Goal: Information Seeking & Learning: Learn about a topic

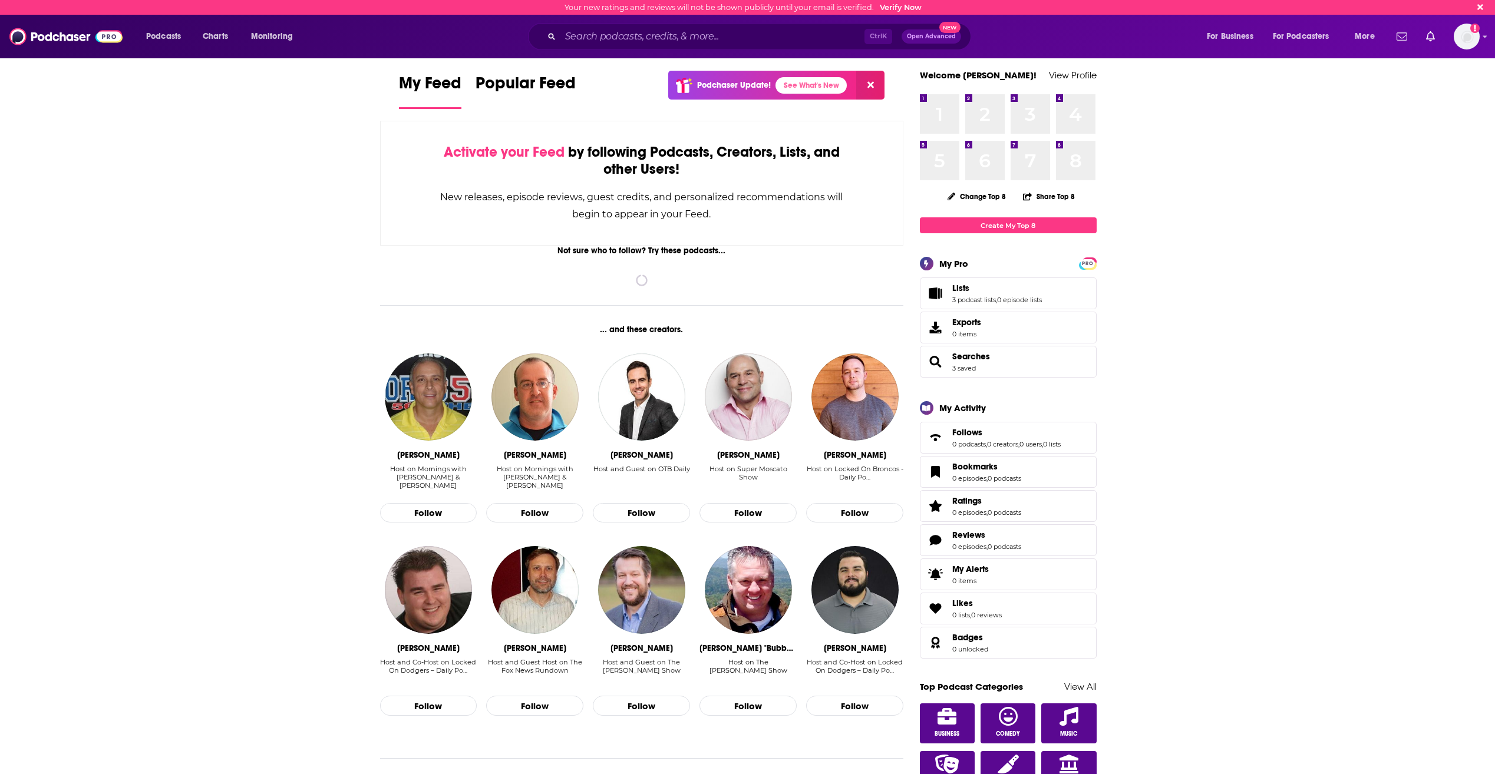
click at [585, 24] on div "Ctrl K Open Advanced New" at bounding box center [749, 36] width 443 height 27
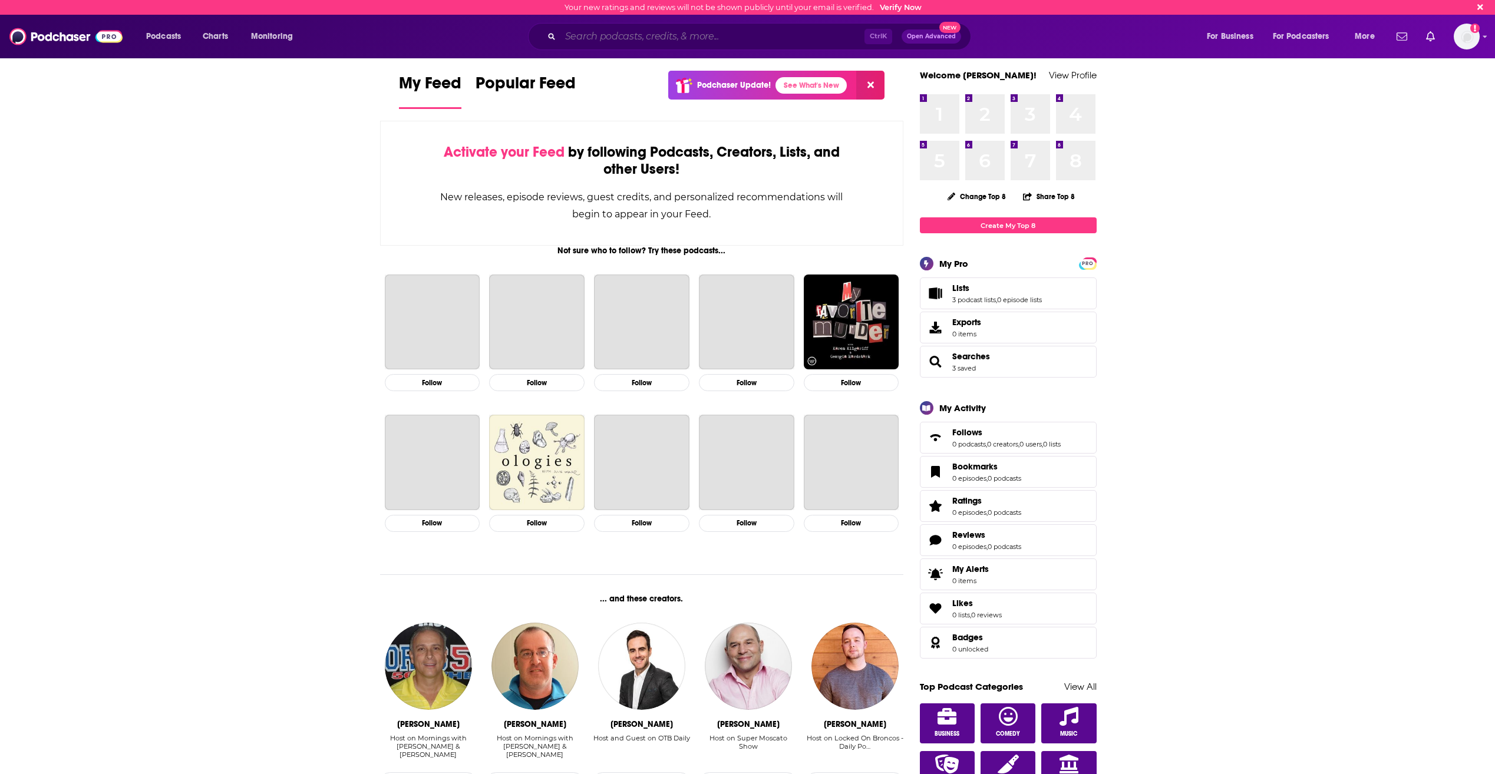
click at [624, 33] on input "Search podcasts, credits, & more..." at bounding box center [712, 36] width 304 height 19
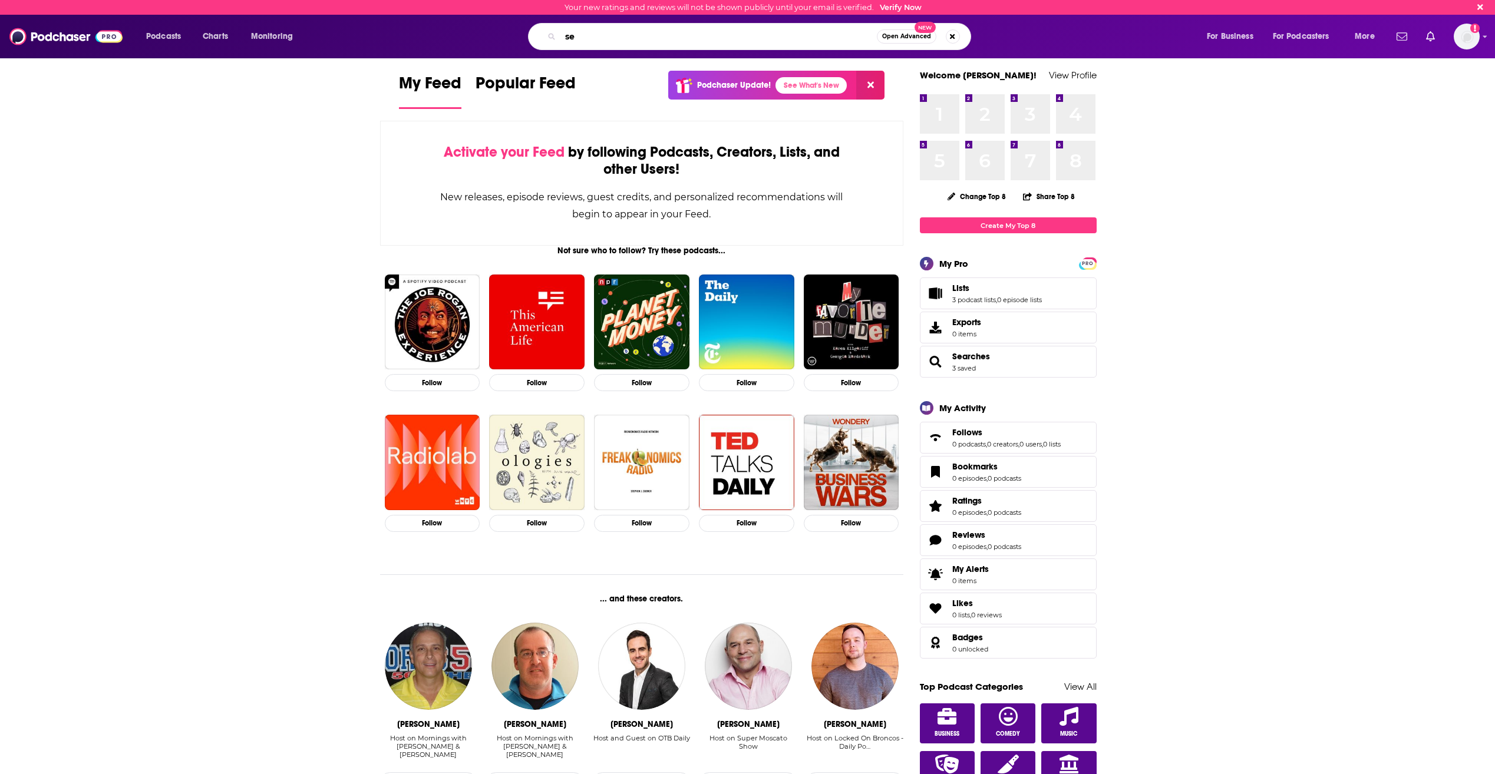
type input "s"
type input "murderers"
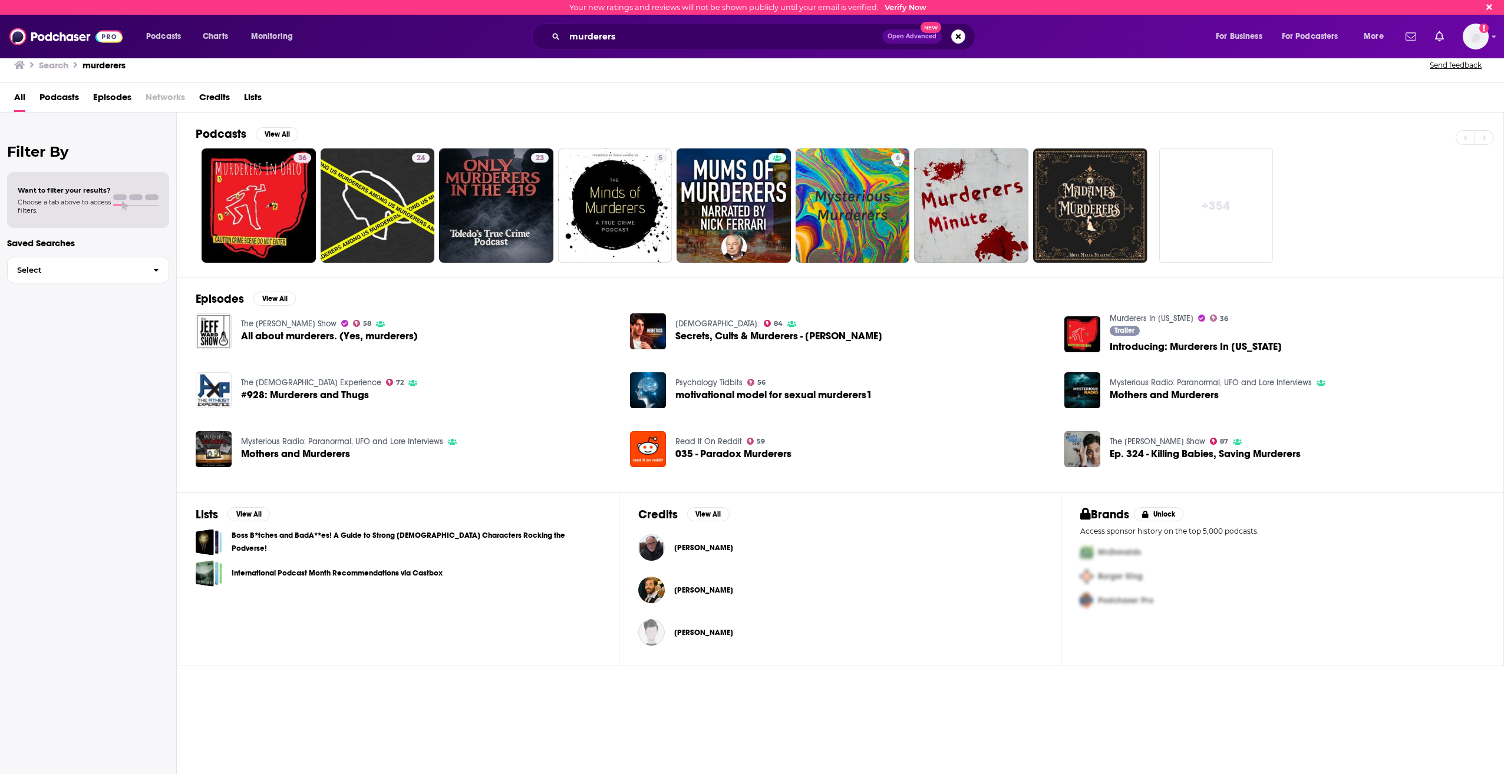
click at [377, 335] on span "All about murderers. (Yes, murderers)" at bounding box center [329, 336] width 177 height 10
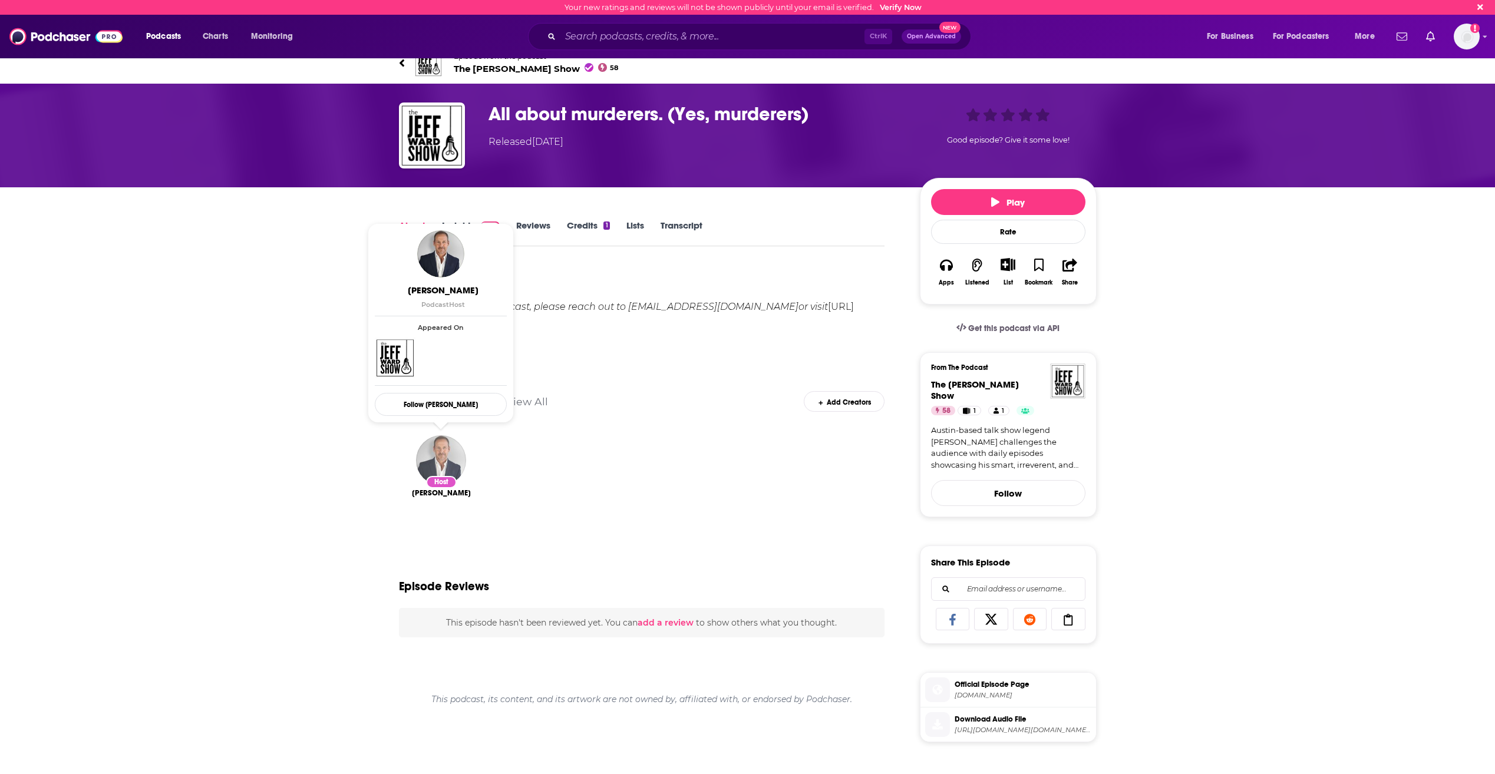
click at [449, 454] on img "Jeff Ward" at bounding box center [441, 461] width 50 height 50
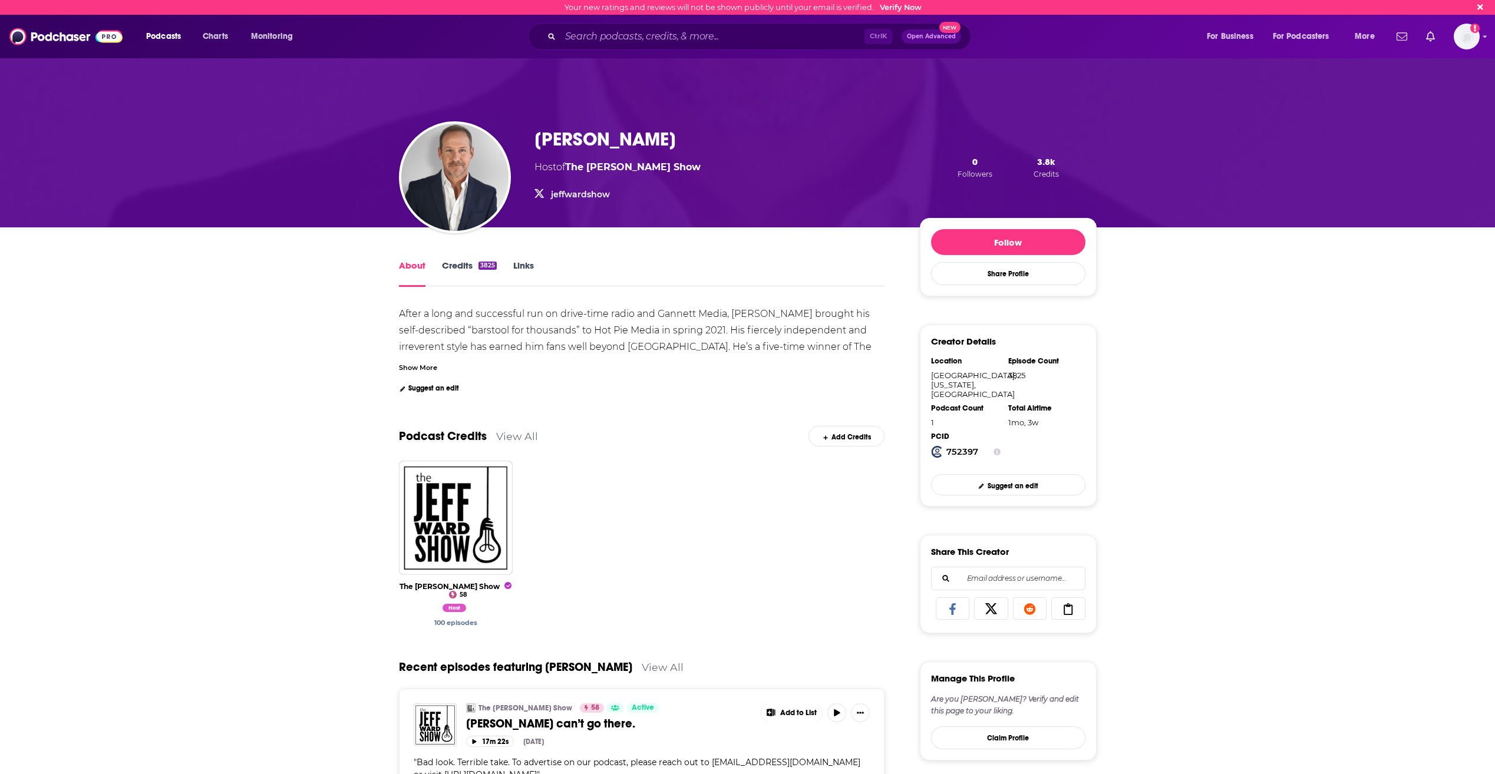
click at [517, 438] on link "View All" at bounding box center [517, 436] width 42 height 12
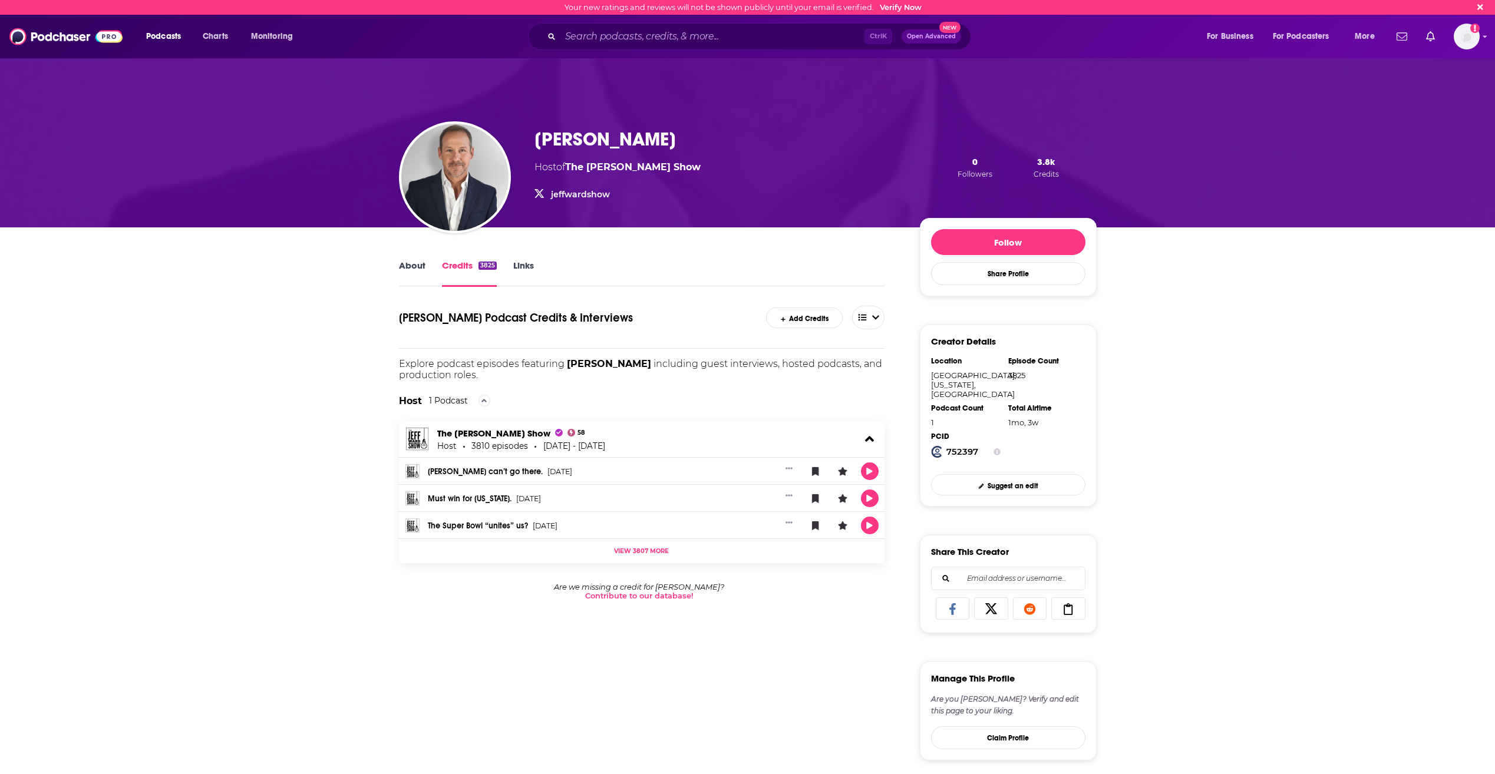
click at [554, 196] on link "jeffwardshow" at bounding box center [580, 194] width 59 height 11
